Goal: Find specific page/section: Find specific page/section

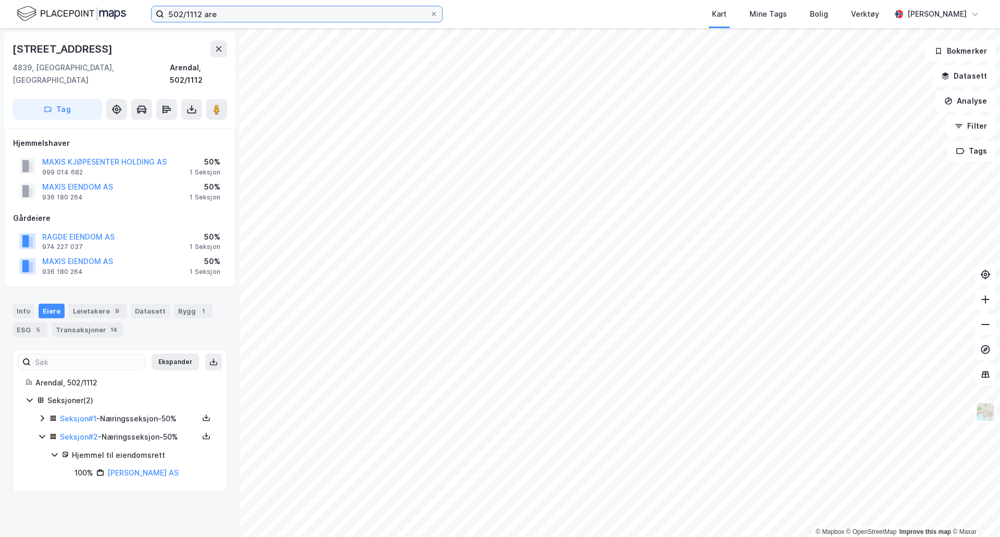
click at [311, 13] on input "502/1112 are" at bounding box center [296, 14] width 265 height 16
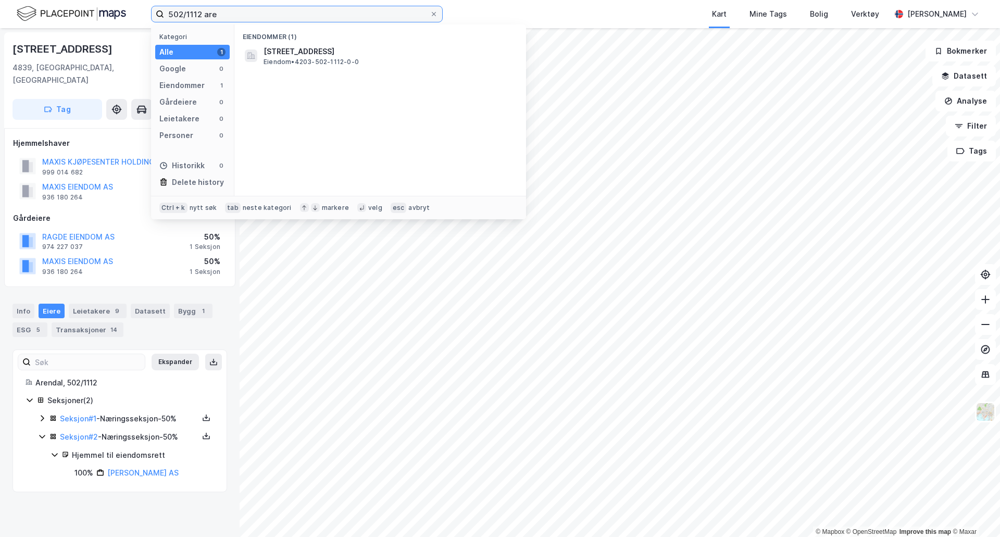
click at [311, 13] on input "502/1112 are" at bounding box center [296, 14] width 265 height 16
type input "luramyrveien"
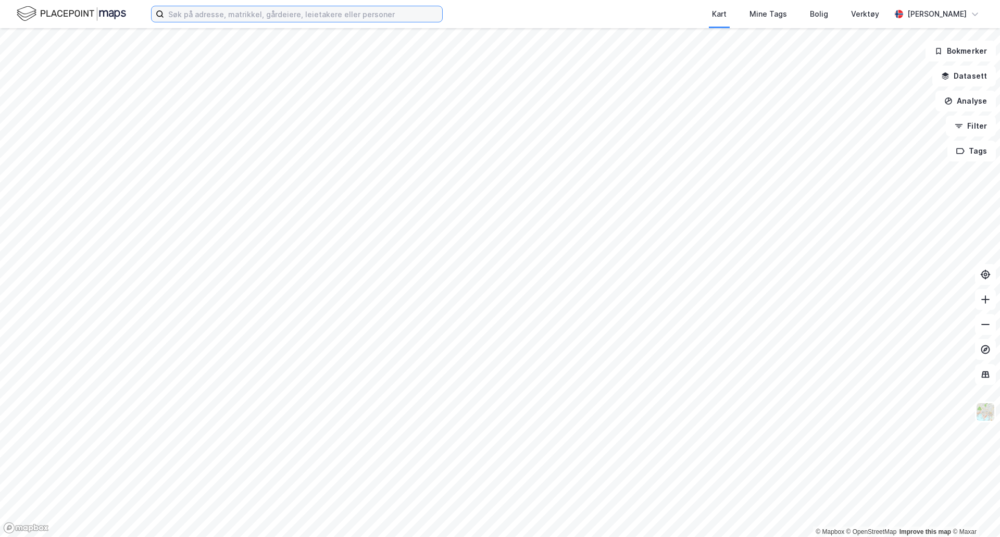
click at [252, 17] on input at bounding box center [303, 14] width 278 height 16
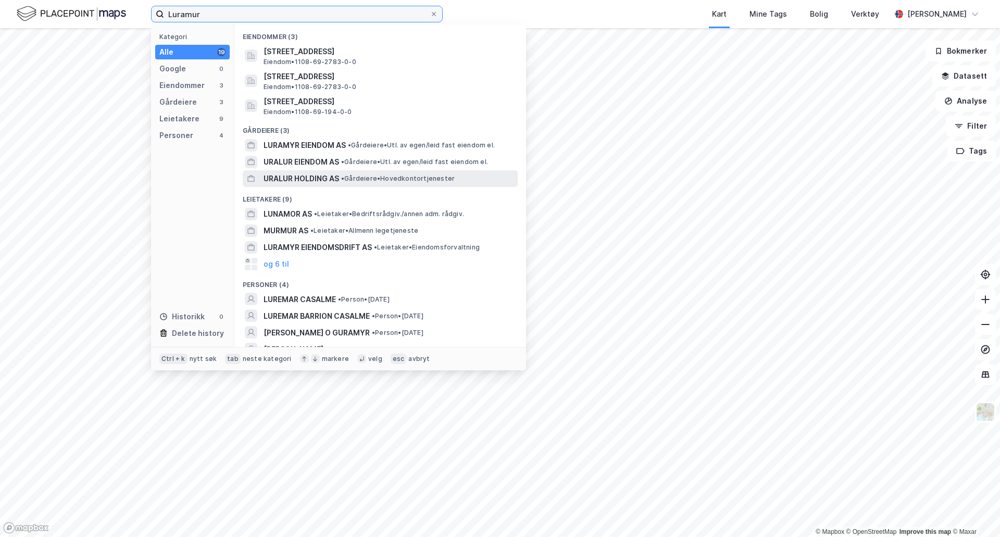
type input "Luramur"
